Goal: Information Seeking & Learning: Learn about a topic

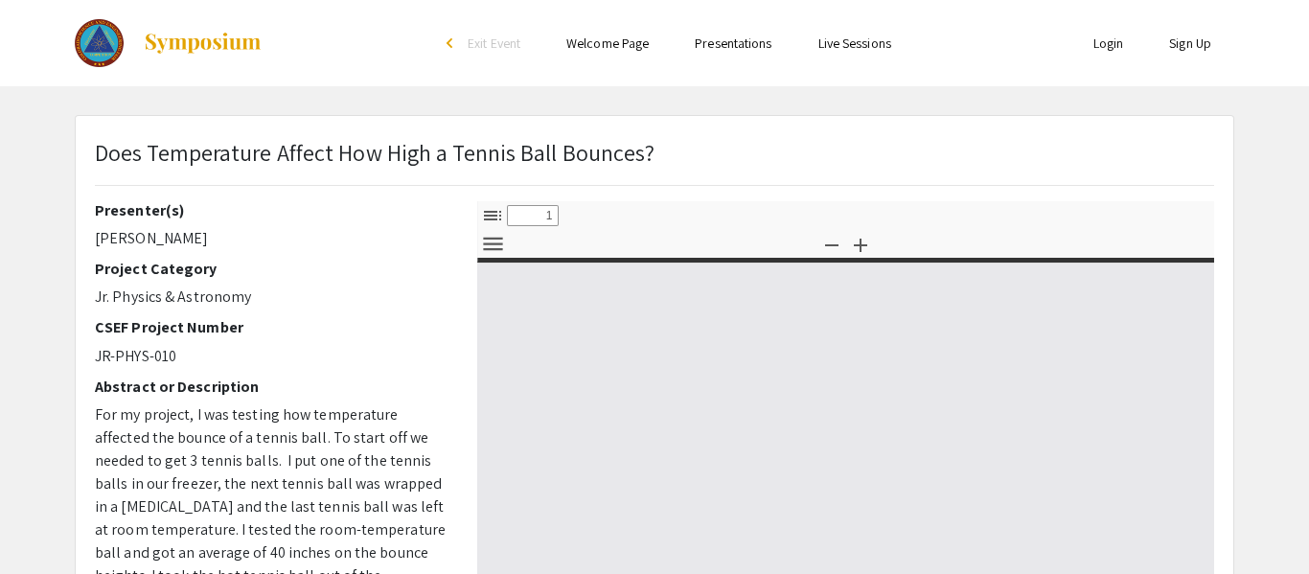
select select "custom"
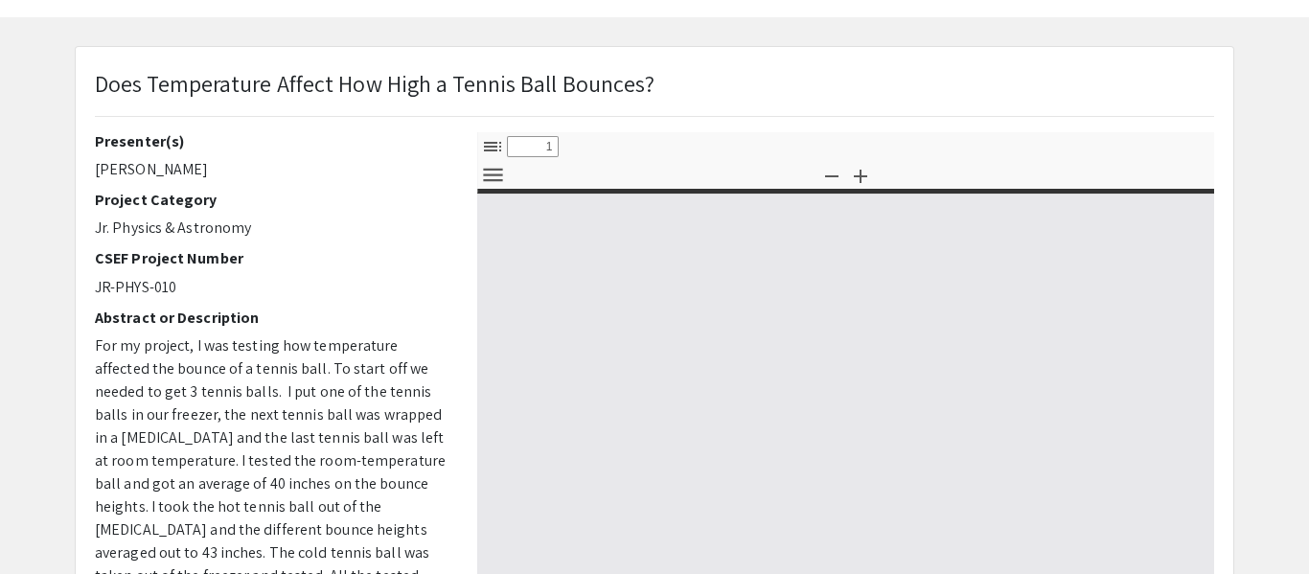
type input "0"
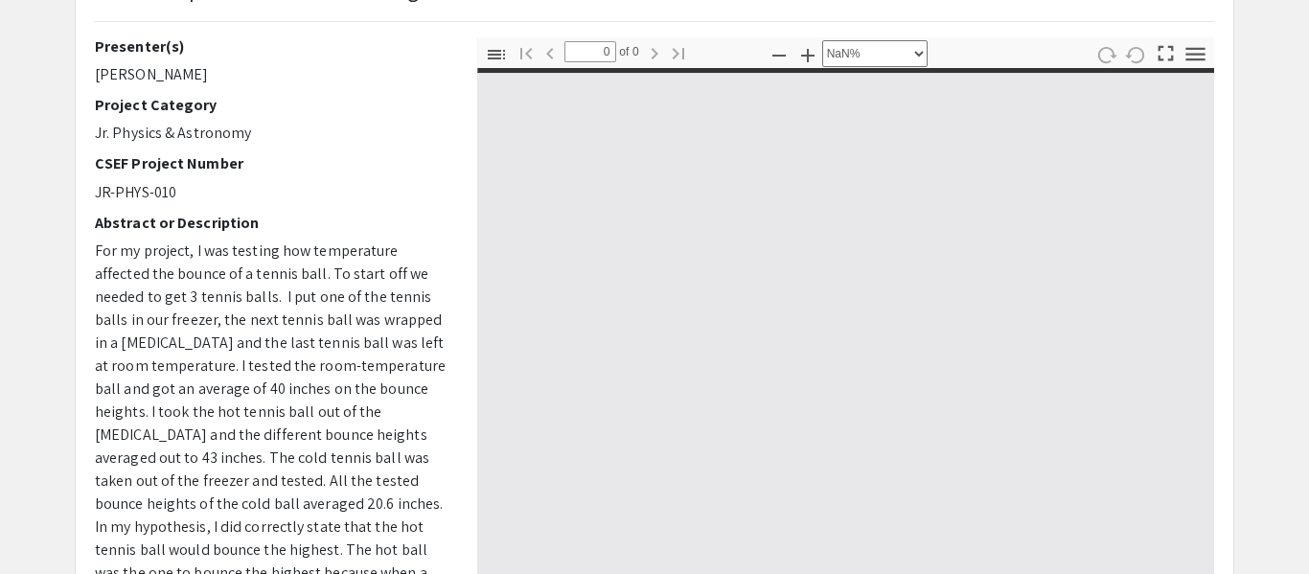
select select "auto"
type input "1"
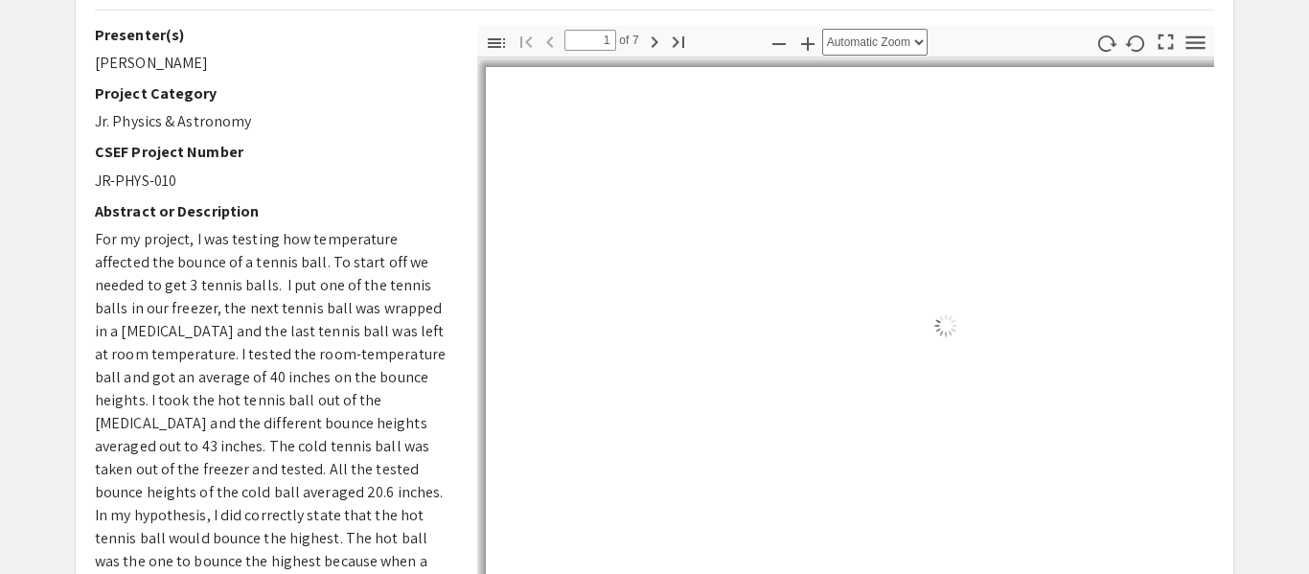
select select "auto"
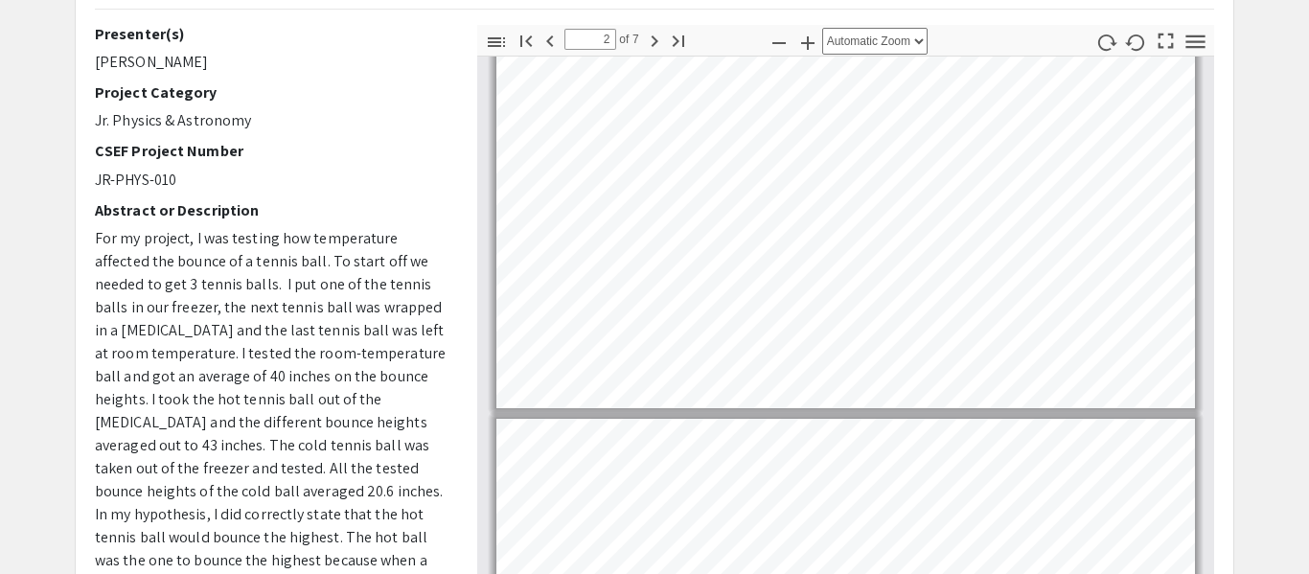
scroll to position [17, 0]
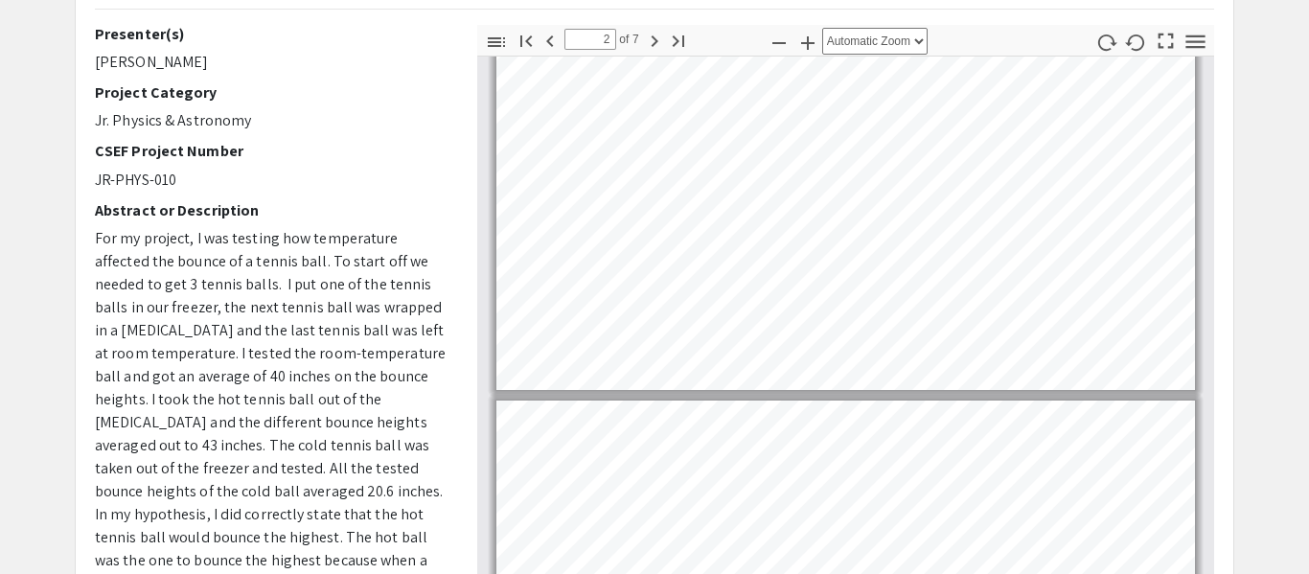
type input "1"
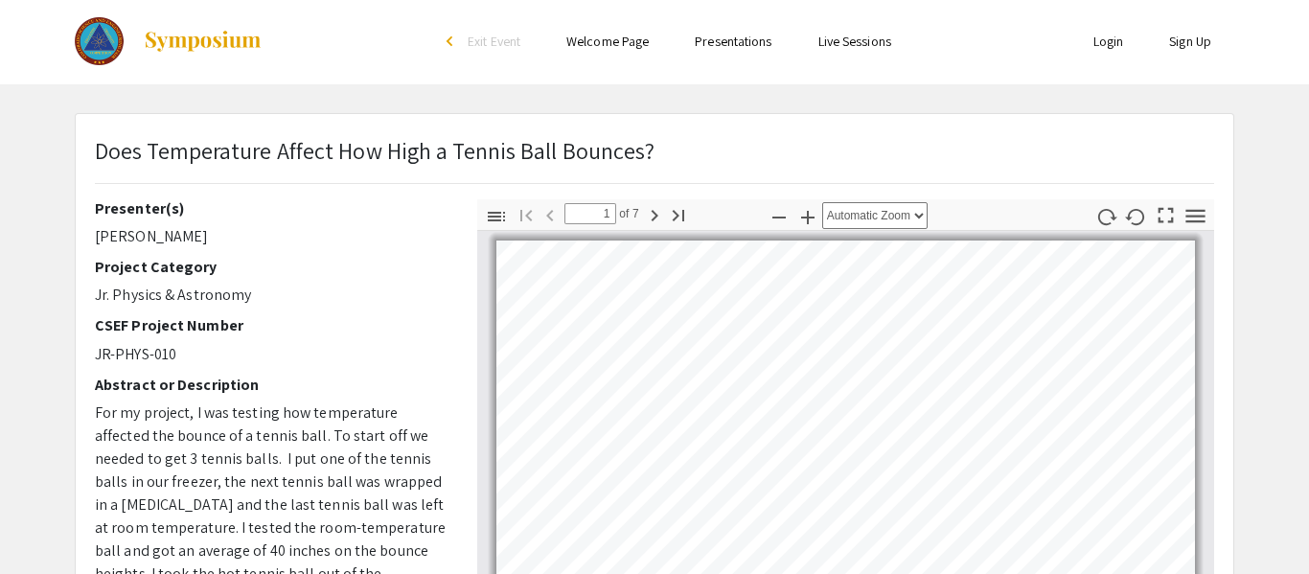
scroll to position [0, 0]
click at [429, 104] on div "Skip navigation arrow_back_ios Exit Event Welcome Page Presentations Live Sessi…" at bounding box center [654, 556] width 1309 height 1112
